Goal: Task Accomplishment & Management: Use online tool/utility

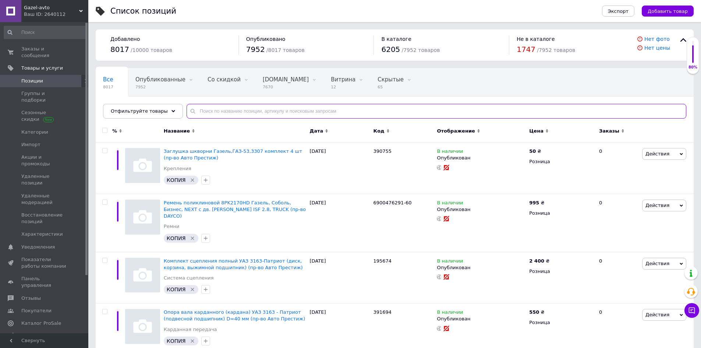
click at [214, 108] on input "text" at bounding box center [437, 111] width 500 height 15
paste input "4976251С"
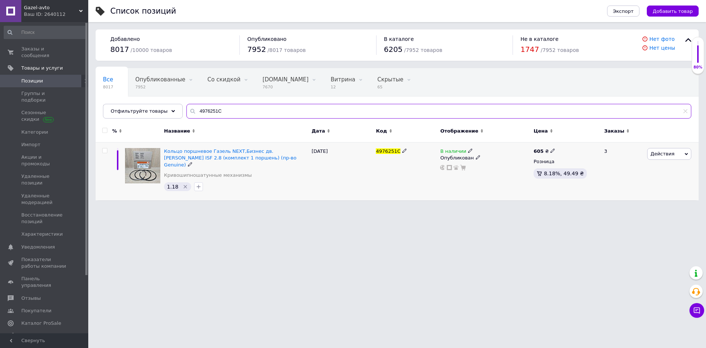
type input "4976251С"
click at [107, 148] on span at bounding box center [104, 150] width 5 height 5
click at [107, 148] on input "checkbox" at bounding box center [104, 150] width 5 height 5
click at [659, 155] on span "Действия" at bounding box center [657, 154] width 24 height 6
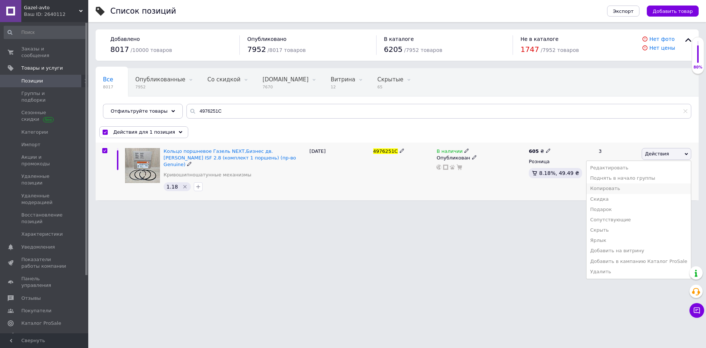
click at [650, 187] on li "Копировать" at bounding box center [639, 188] width 104 height 10
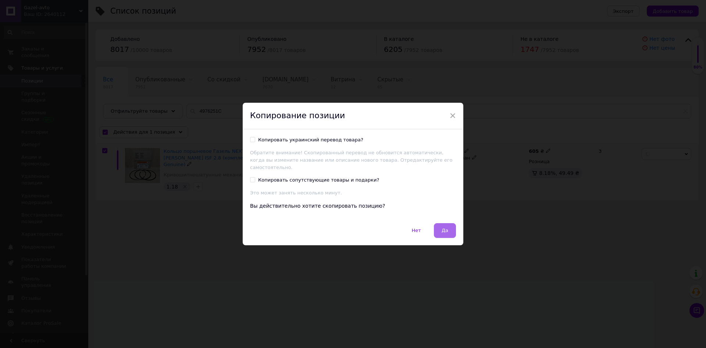
click at [438, 224] on button "Да" at bounding box center [445, 230] width 22 height 15
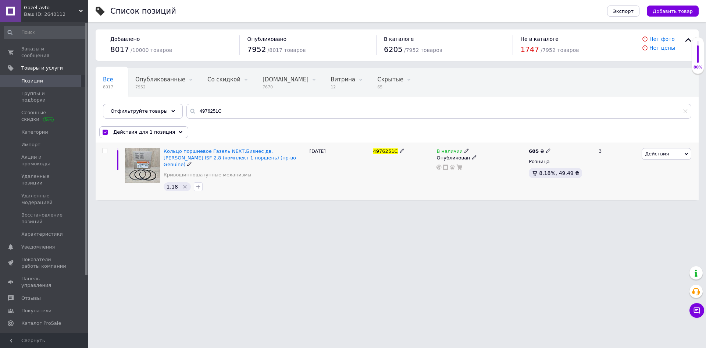
checkbox input "false"
